Goal: Book appointment/travel/reservation

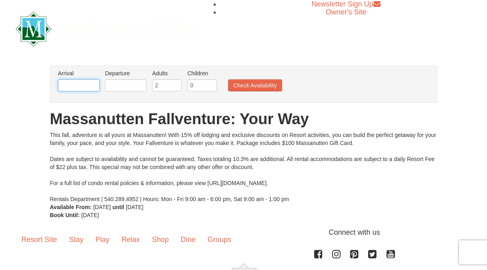
click at [76, 87] on input "text" at bounding box center [79, 85] width 42 height 12
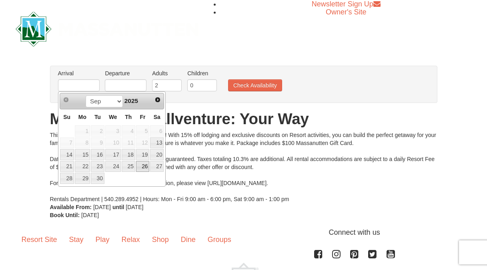
click at [145, 164] on link "26" at bounding box center [143, 166] width 14 height 11
type input "[DATE]"
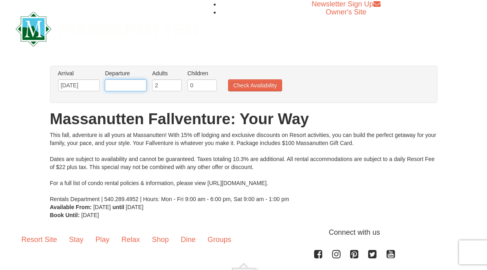
click at [119, 89] on input "text" at bounding box center [126, 85] width 42 height 12
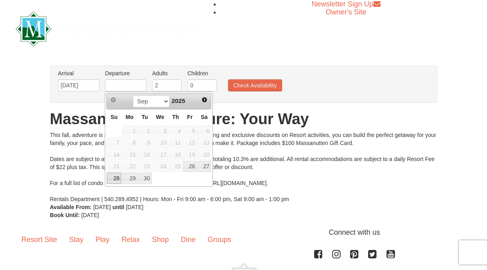
click at [114, 175] on link "28" at bounding box center [114, 178] width 14 height 11
type input "[DATE]"
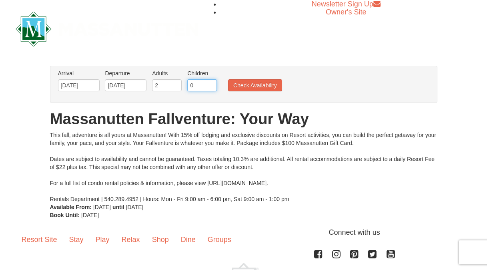
click at [199, 84] on input "0" at bounding box center [202, 85] width 30 height 12
type input "3"
click at [238, 89] on button "Check Availability" at bounding box center [255, 85] width 54 height 12
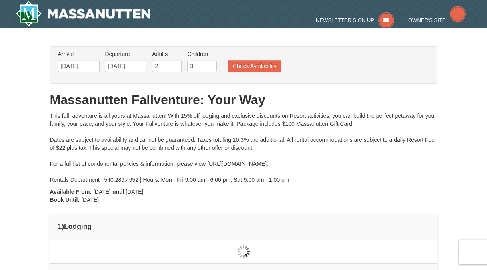
type input "[DATE]"
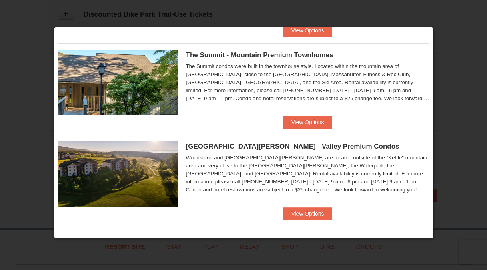
scroll to position [525, 0]
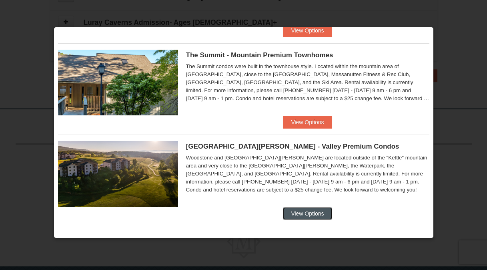
click at [303, 217] on button "View Options" at bounding box center [307, 213] width 49 height 13
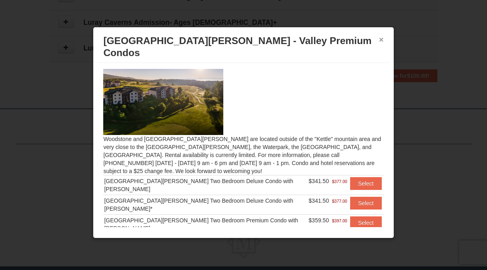
click at [381, 37] on button "×" at bounding box center [381, 40] width 5 height 8
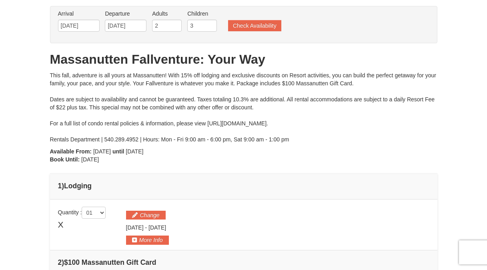
scroll to position [0, 0]
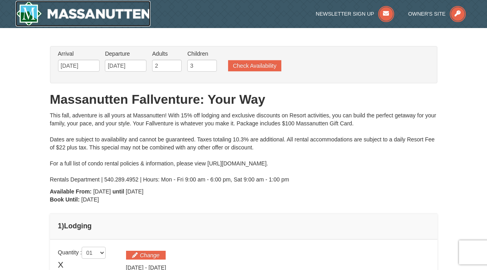
click at [86, 17] on img at bounding box center [83, 14] width 135 height 26
